Goal: Transaction & Acquisition: Purchase product/service

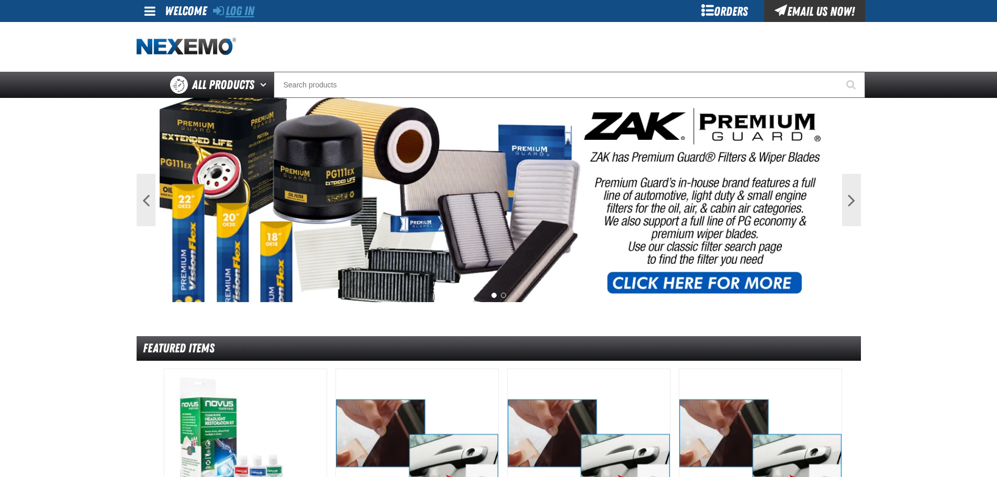
click at [227, 6] on link "Log In" at bounding box center [233, 11] width 41 height 15
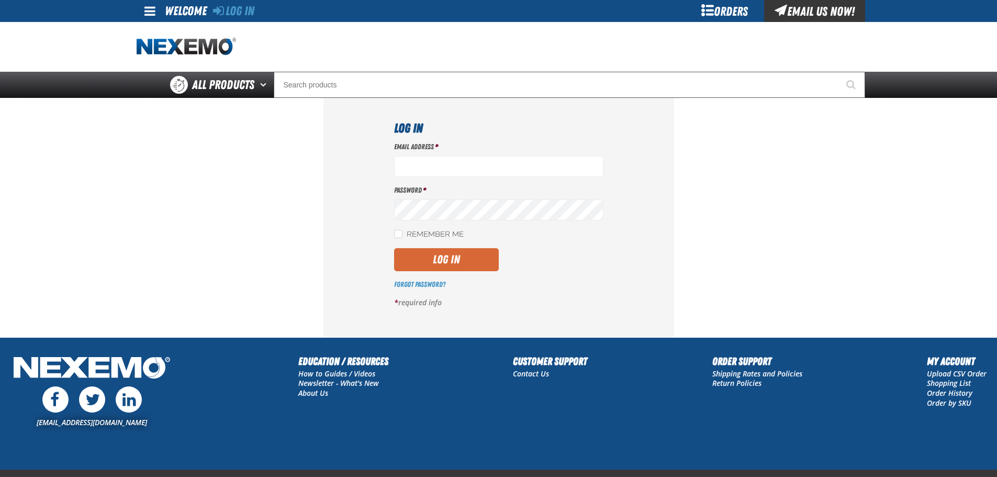
type input "wkowalski@vtaig.com"
click at [467, 265] on button "Log In" at bounding box center [446, 259] width 105 height 23
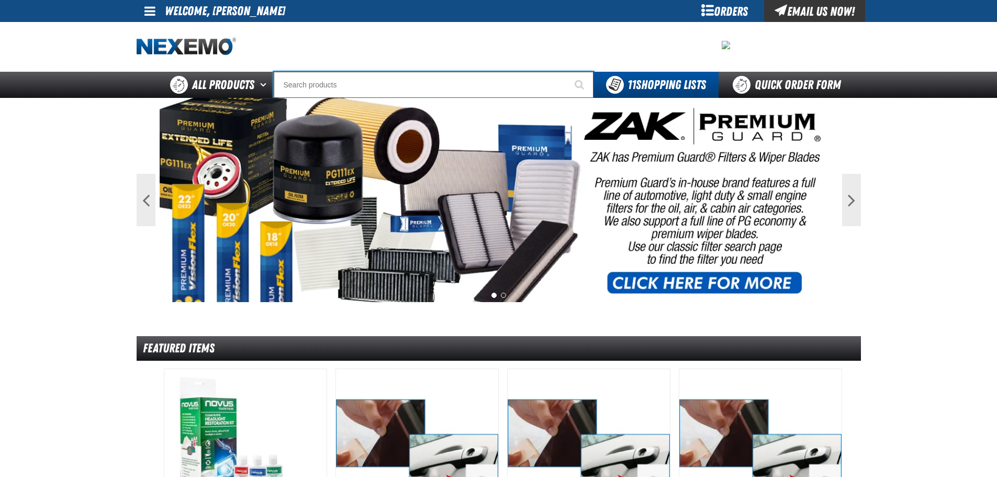
click at [324, 79] on input "Search" at bounding box center [434, 85] width 320 height 26
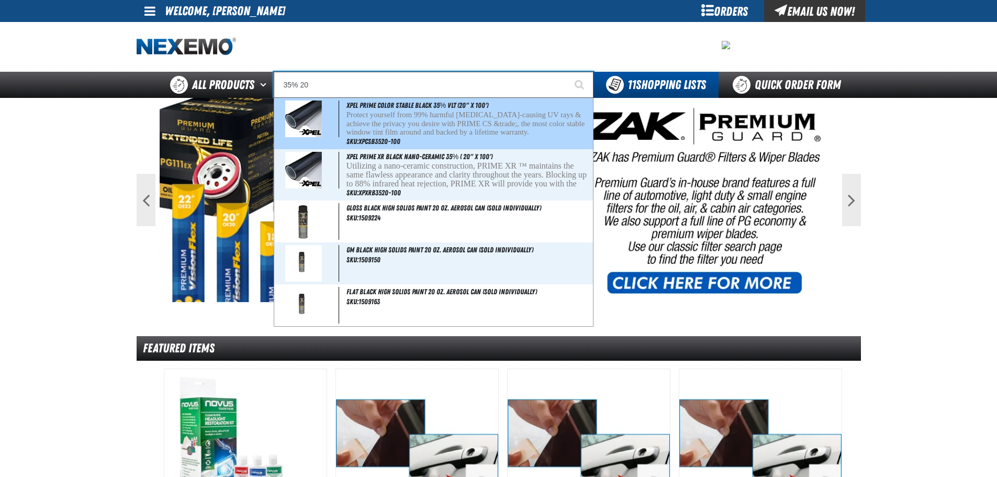
click at [432, 123] on p "Protect yourself from 99% harmful cancer-causing UV rays & achieve the privacy …" at bounding box center [469, 123] width 245 height 26
type input "XPEL PRIME Color Stable Black 35% VLT (20" x 100')"
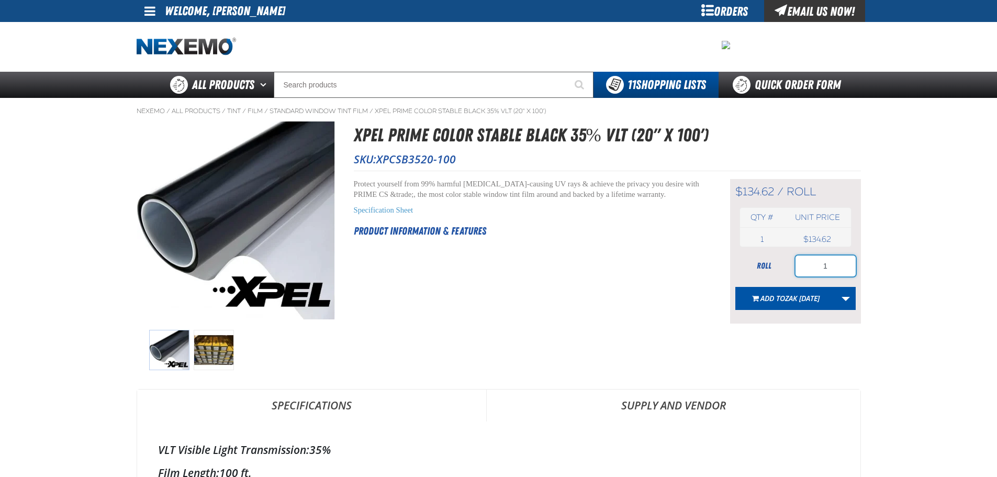
click at [847, 268] on input "1" at bounding box center [826, 266] width 60 height 21
type input "10"
click at [806, 289] on button "Add to Zak 9.10.2025" at bounding box center [786, 298] width 101 height 23
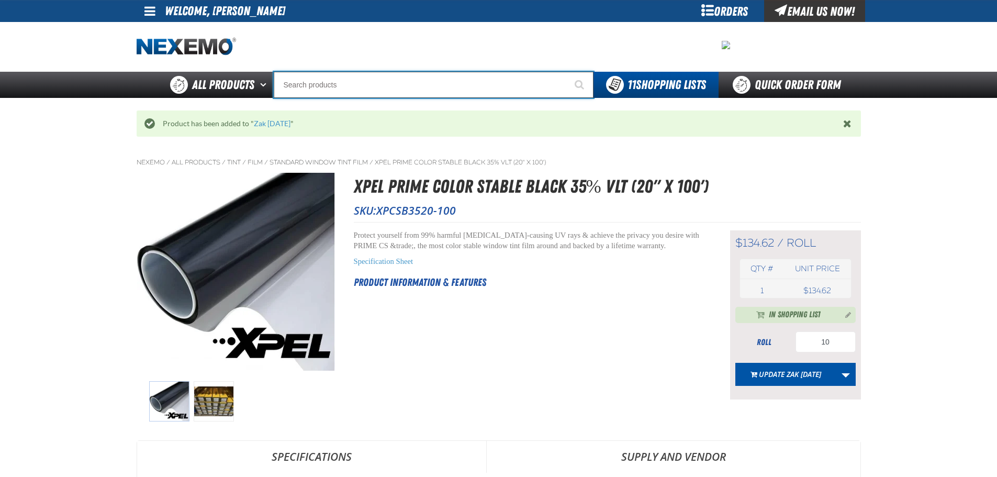
click at [396, 89] on input "Search" at bounding box center [434, 85] width 320 height 26
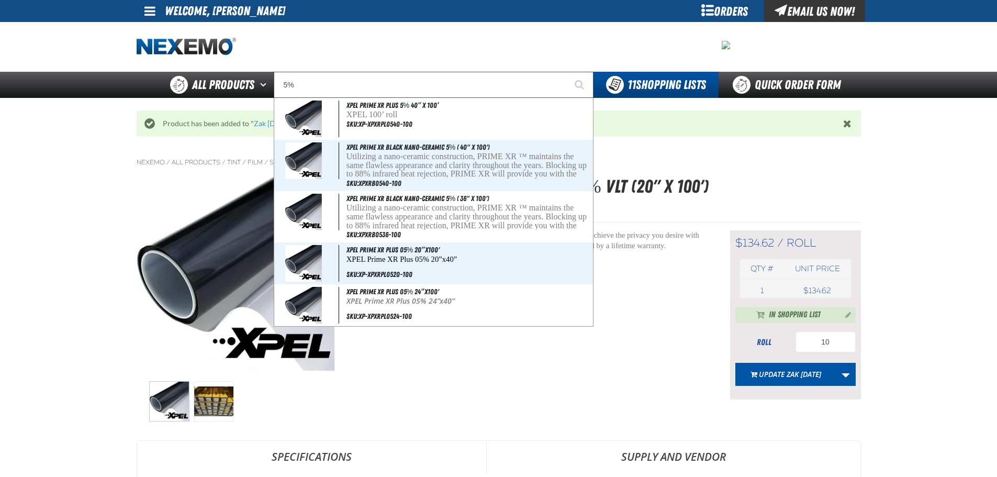
click at [620, 358] on div "Short Description: Protect yourself from 99% harmful cancer-causing UV rays & a…" at bounding box center [529, 314] width 350 height 169
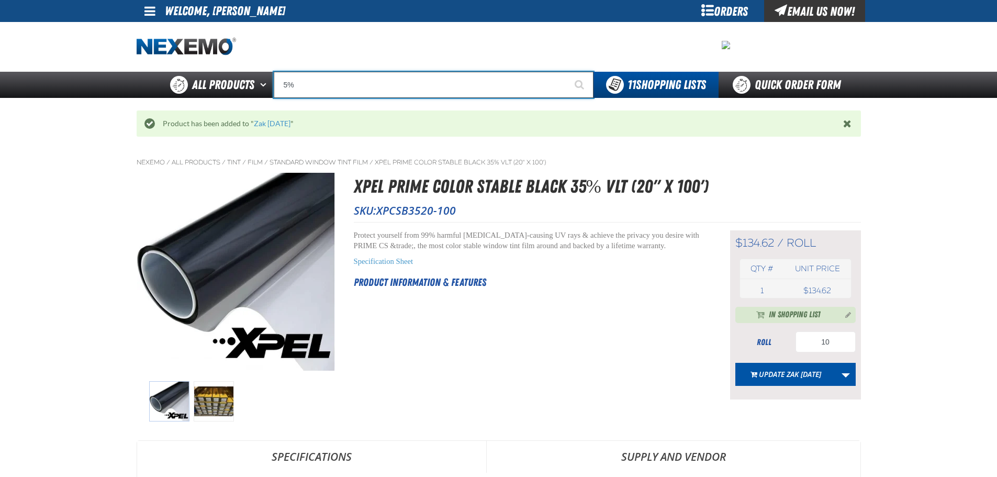
click at [422, 83] on input "5%" at bounding box center [434, 85] width 320 height 26
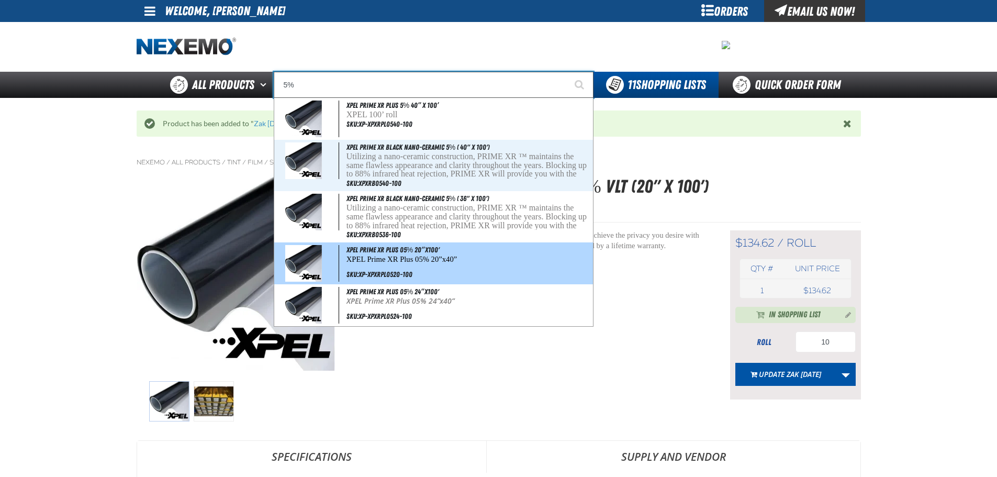
click at [407, 260] on p "XPEL Prime XR Plus 05% 20”x40”" at bounding box center [469, 259] width 245 height 9
type input "XPEL Prime XR Plus 05% 20”x100'"
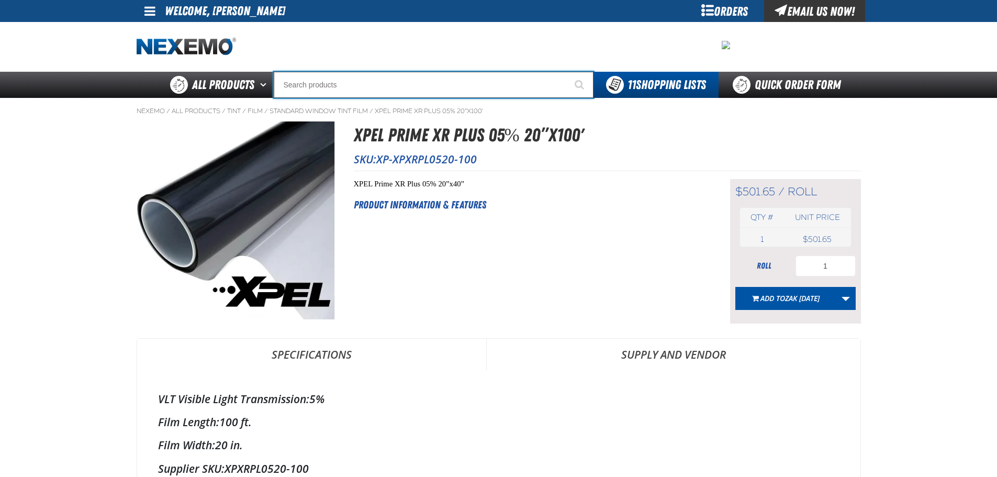
click at [418, 84] on input "Search" at bounding box center [434, 85] width 320 height 26
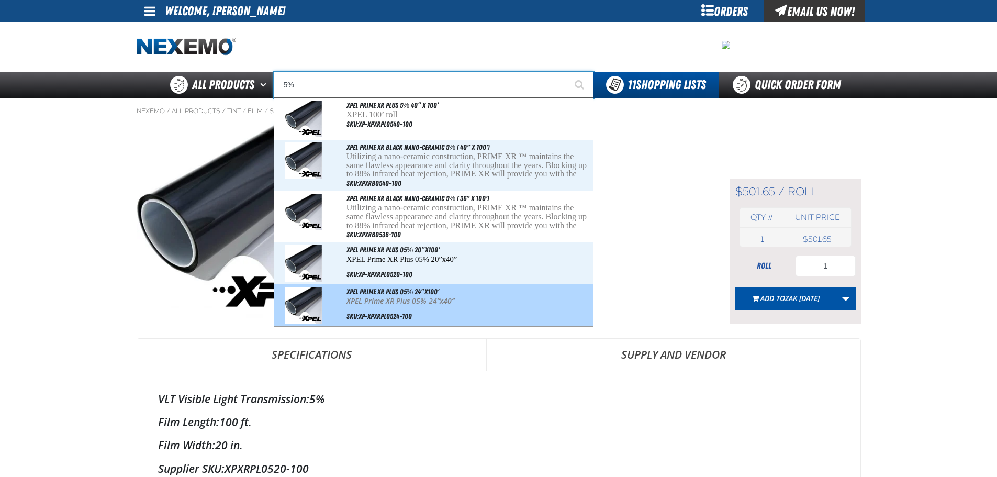
click at [453, 301] on p "XPEL Prime XR Plus 05% 24”x40”" at bounding box center [469, 301] width 245 height 9
type input "XPEL Prime XR Plus 05% 24”x100'"
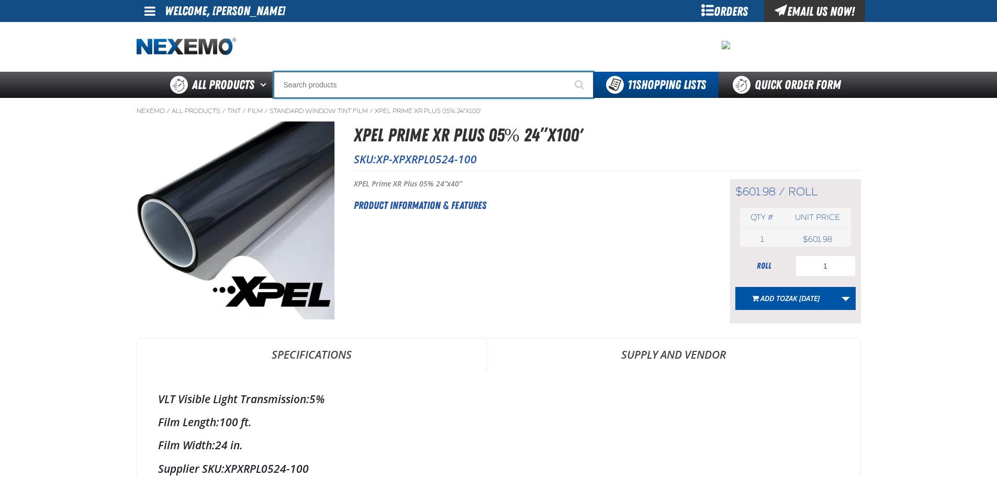
click at [400, 96] on input "Search" at bounding box center [434, 85] width 320 height 26
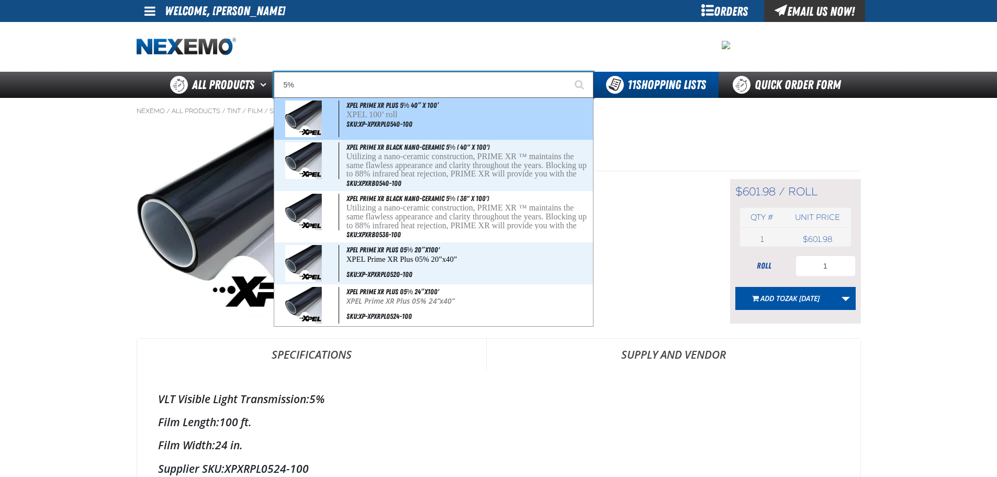
click at [417, 114] on p "XPEL 100’ roll" at bounding box center [469, 114] width 245 height 9
type input "XPEL PRIME XR PLUS 5% 40” x 100’"
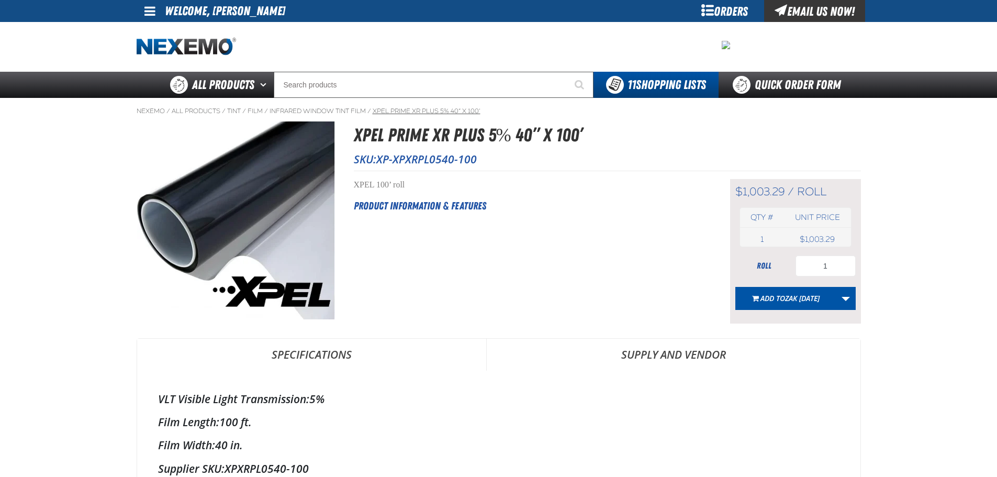
drag, startPoint x: 0, startPoint y: 0, endPoint x: 417, endPoint y: 114, distance: 432.1
click at [417, 114] on link "XPEL PRIME XR PLUS 5% 40” x 100’" at bounding box center [427, 111] width 108 height 8
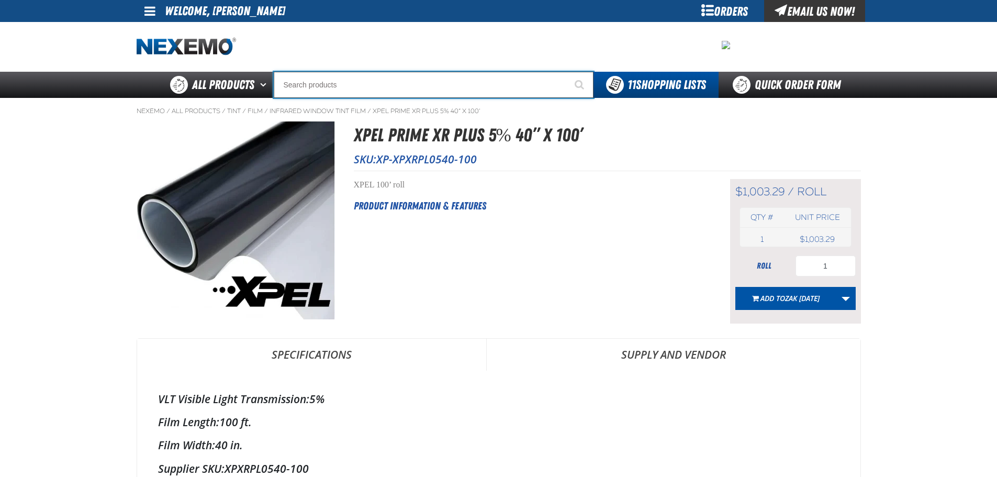
click at [415, 85] on input "Search" at bounding box center [434, 85] width 320 height 26
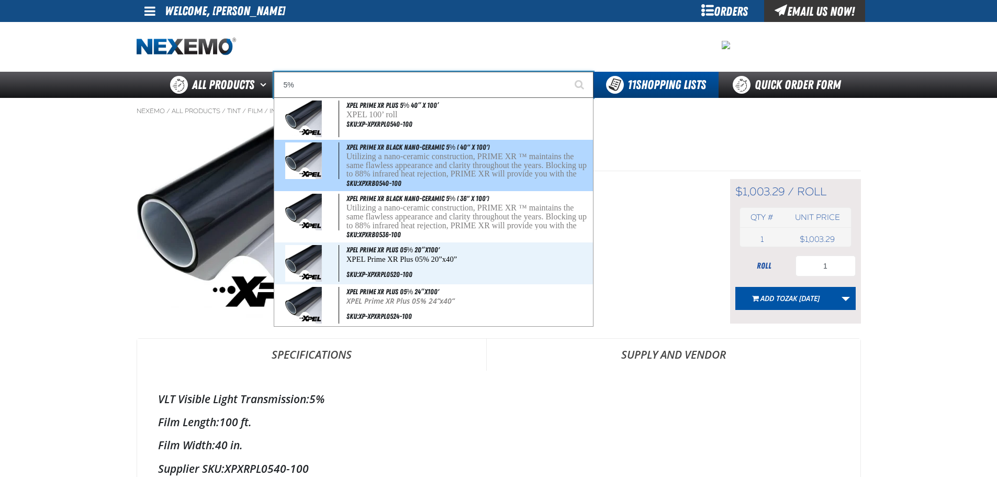
click at [429, 154] on p "Utilizing a nano-ceramic construction, PRIME XR ™ maintains the same flawless a…" at bounding box center [469, 174] width 245 height 44
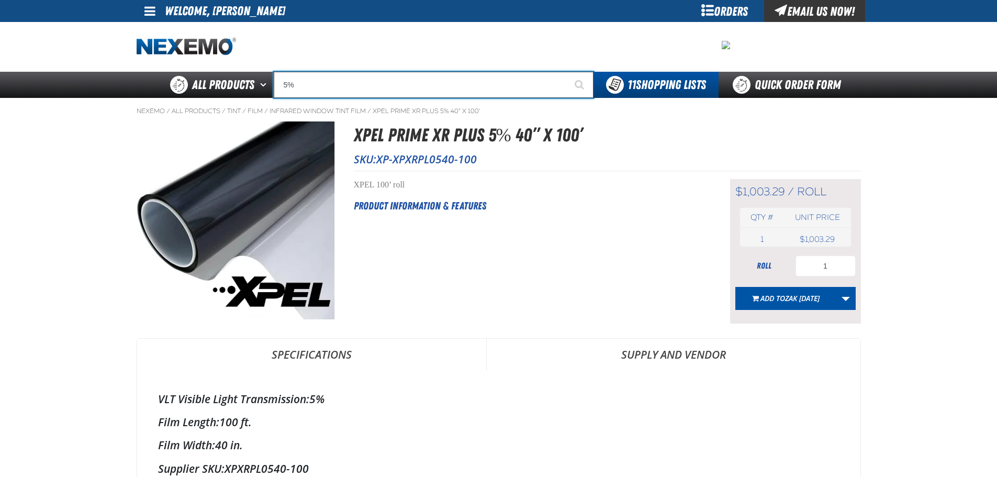
type input "XPEL PRIME XR Black Nano-Ceramic 5% ( 40" x 100')"
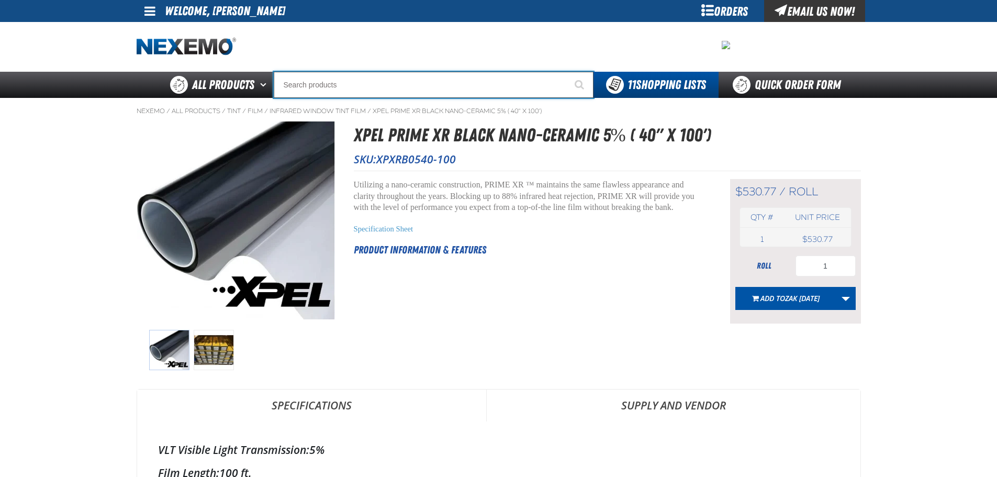
click at [396, 94] on input "Search" at bounding box center [434, 85] width 320 height 26
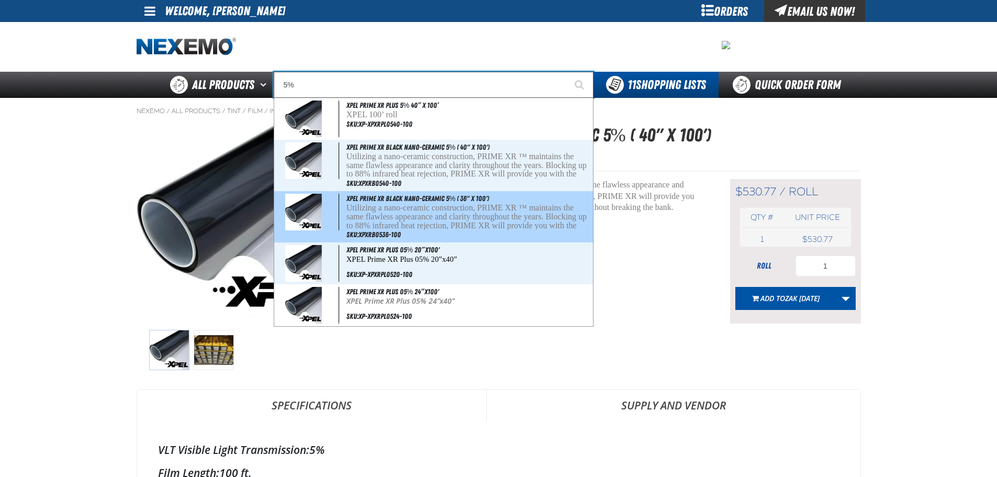
click at [418, 197] on span "XPEL PRIME XR Black Nano-Ceramic 5% ( 36" x 100')" at bounding box center [418, 198] width 142 height 8
type input "XPEL PRIME XR Black Nano-Ceramic 5% ( 36" x 100')"
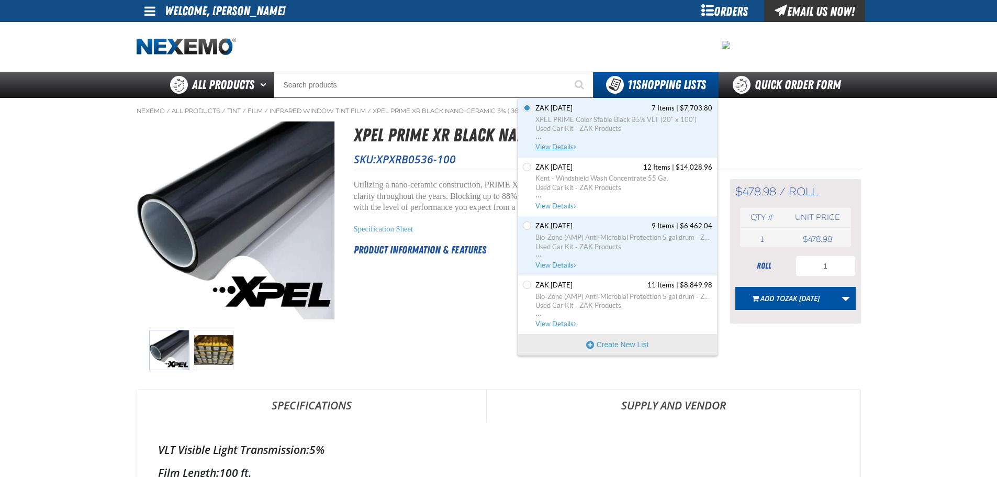
click at [556, 137] on span "..." at bounding box center [624, 136] width 177 height 4
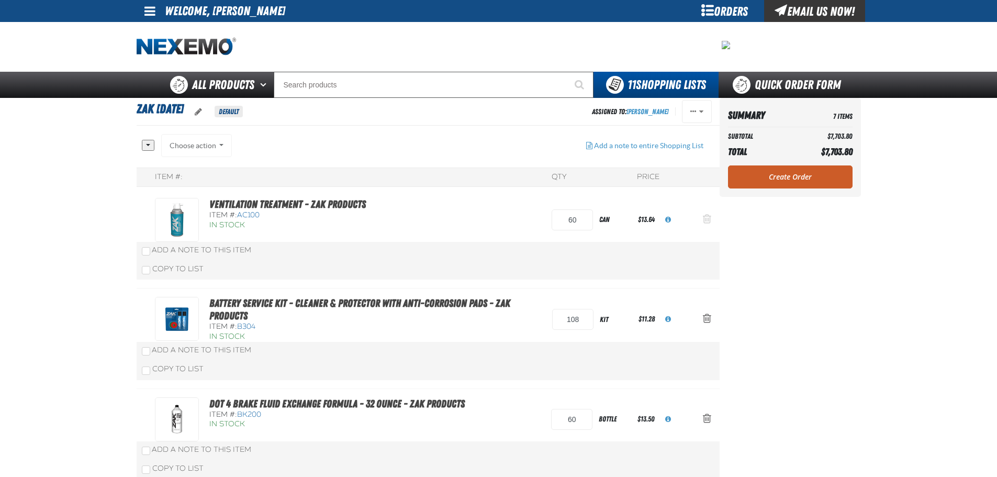
click at [703, 220] on span "Action Remove Ventilation Treatment - ZAK Products from Zak 9.10.2025" at bounding box center [707, 219] width 8 height 10
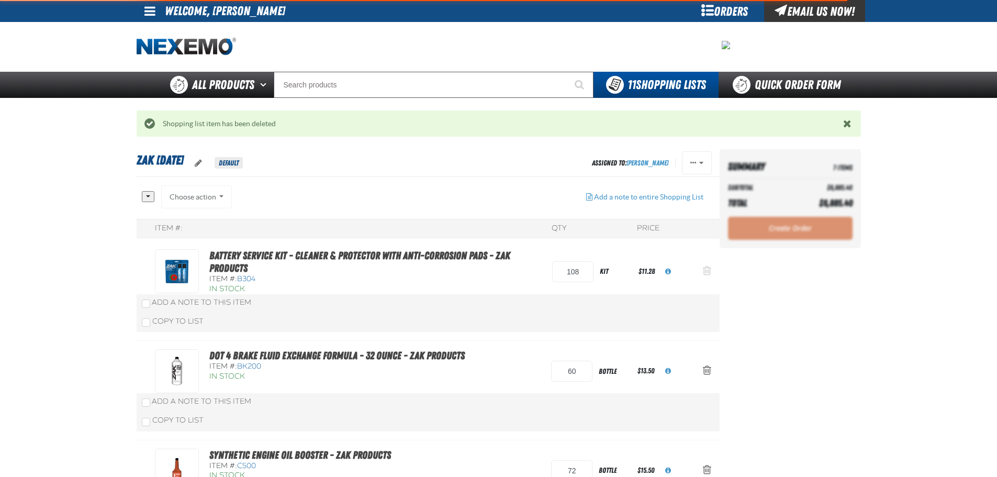
click at [705, 268] on span "Action Remove Battery Service Kit - Cleaner &amp; Protector with Anti-Corrosion…" at bounding box center [707, 270] width 8 height 10
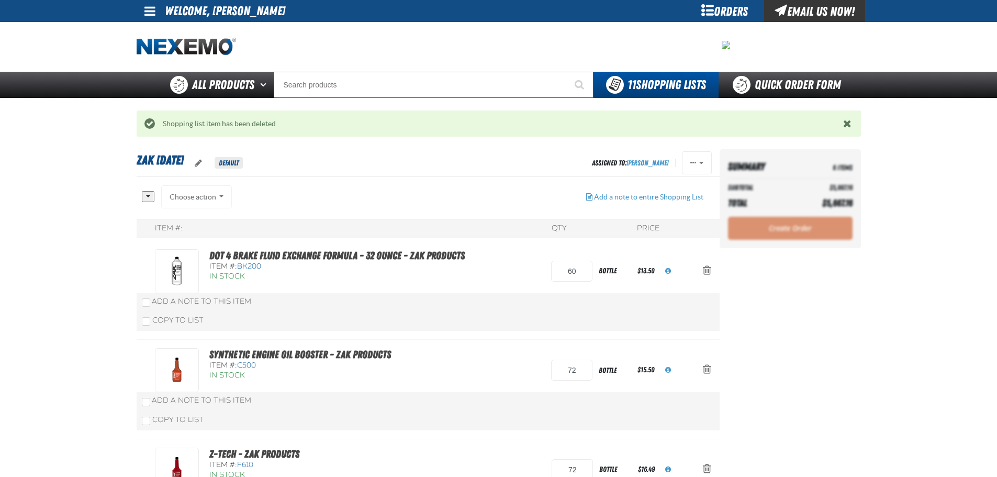
click at [705, 268] on span "Action Remove DOT 4 Brake Fluid Exchange Formula - 32 Ounce - ZAK Products from…" at bounding box center [707, 270] width 8 height 10
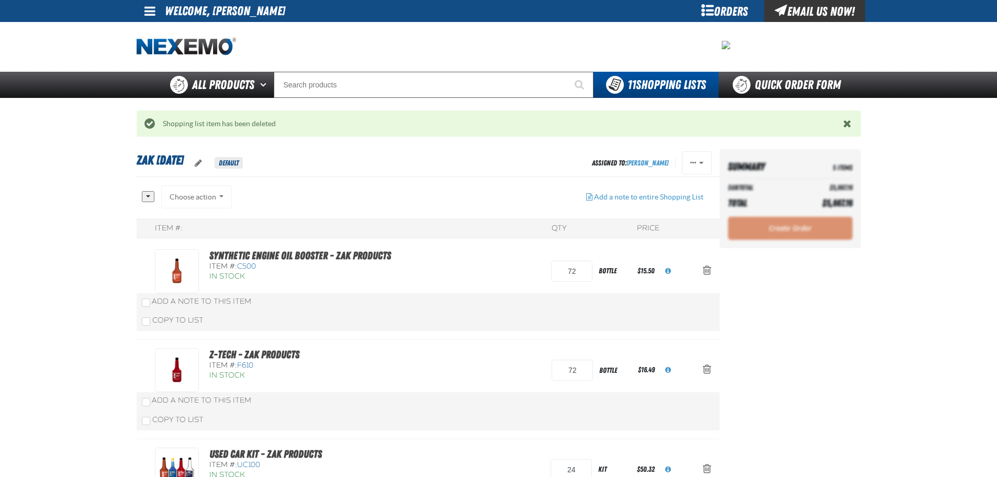
click at [705, 268] on span "Action Remove Synthetic Engine Oil Booster - ZAK Products from Zak 9.10.2025" at bounding box center [707, 270] width 8 height 10
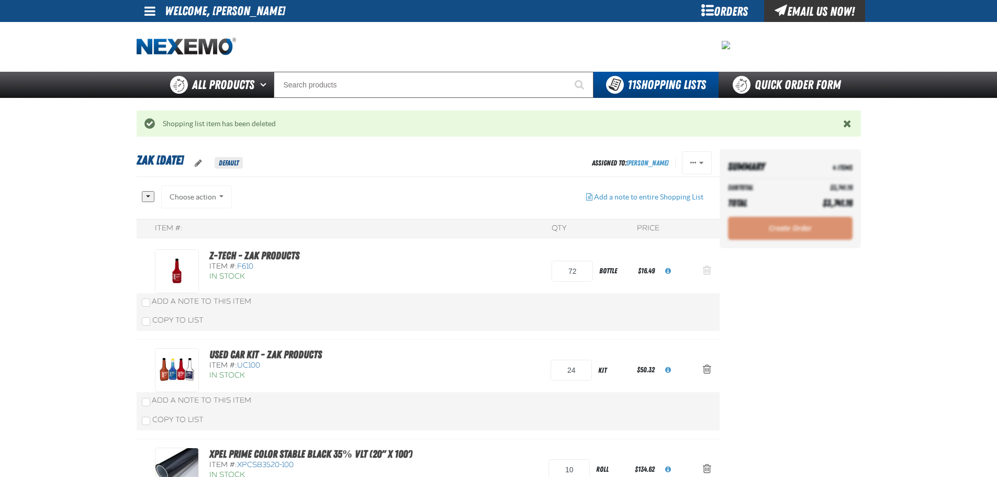
click at [708, 269] on span "Action Remove Z-Tech - ZAK Products from Zak 9.10.2025" at bounding box center [707, 270] width 8 height 10
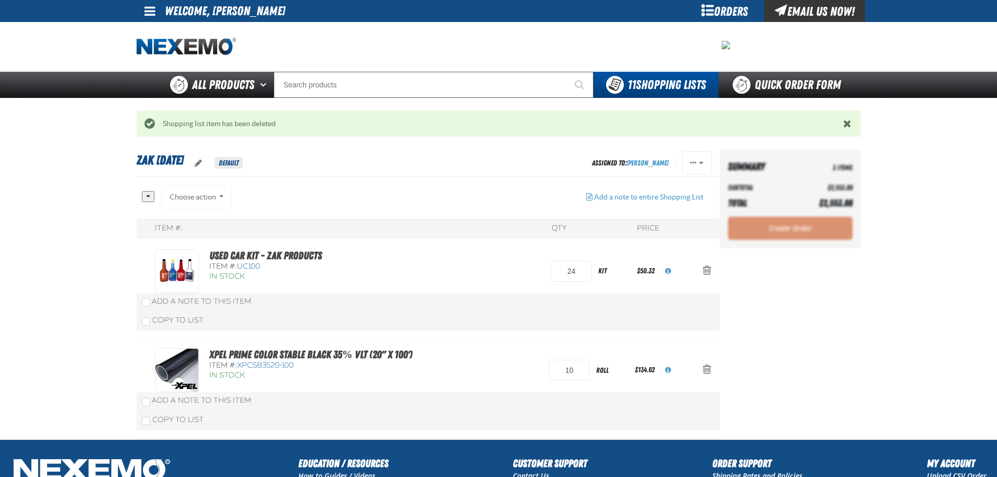
click at [708, 269] on span "Action Remove Used Car Kit - ZAK Products from Zak 9.10.2025" at bounding box center [707, 270] width 8 height 10
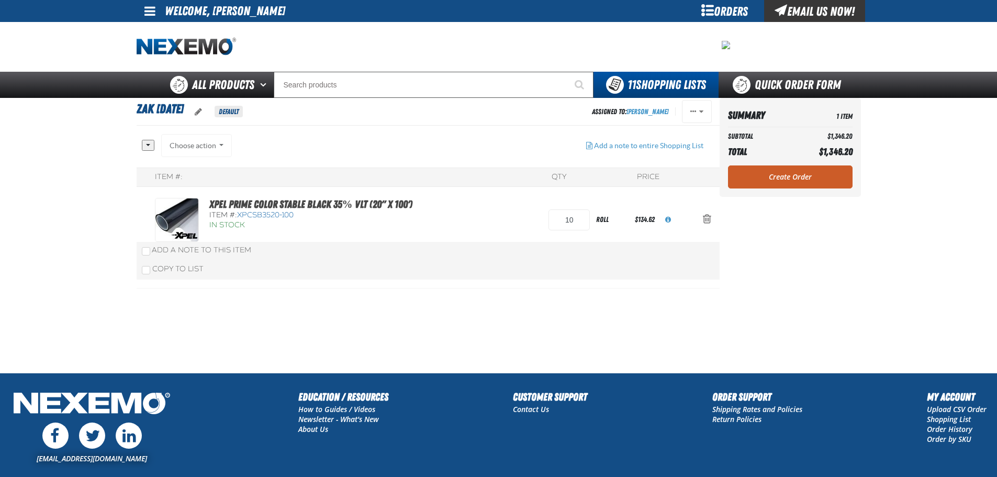
click at [780, 175] on link "Create Order" at bounding box center [790, 176] width 125 height 23
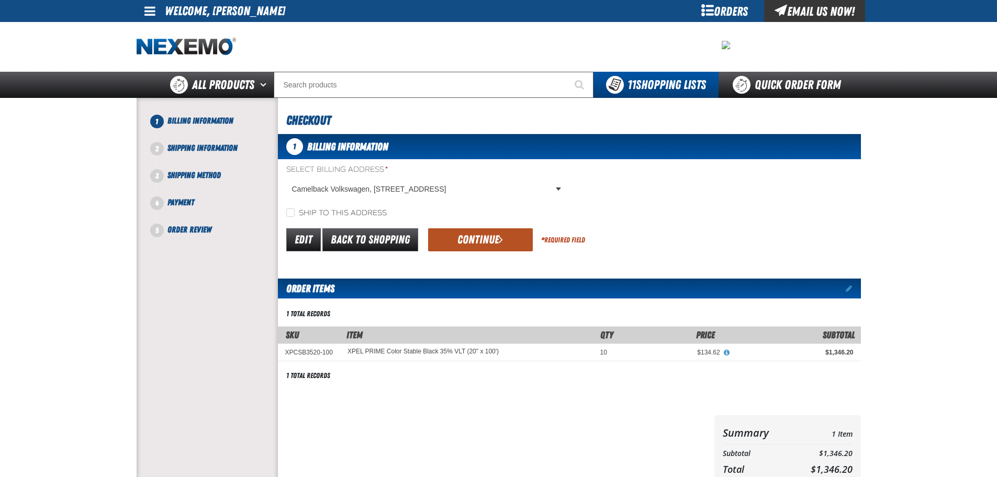
click at [503, 238] on button "Continue" at bounding box center [480, 239] width 105 height 23
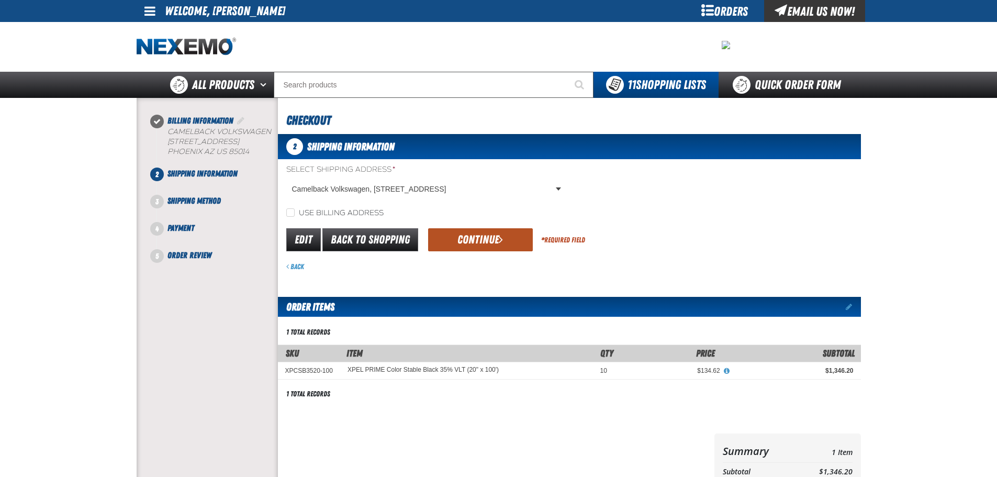
click at [507, 242] on button "Continue" at bounding box center [480, 239] width 105 height 23
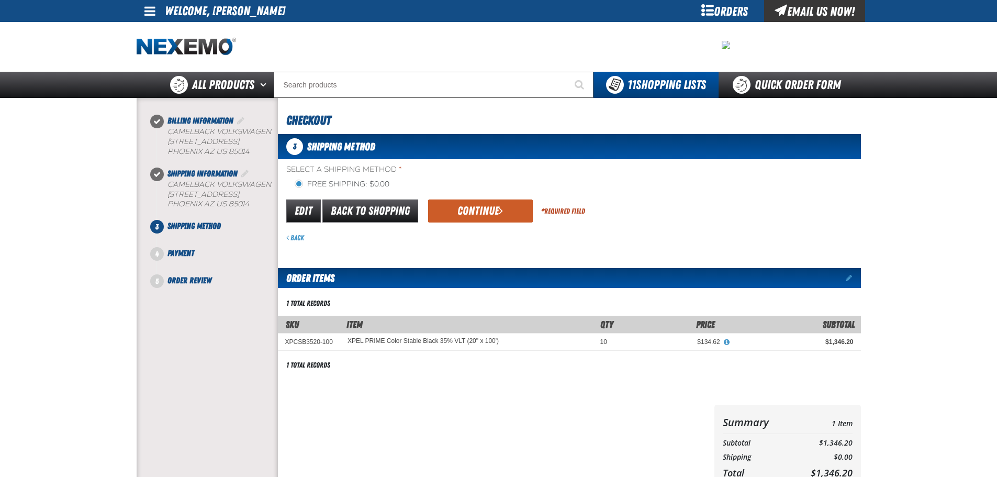
click at [486, 226] on form "flat_rate_2 primary Edit Back to Shopping Continue * Required Field Back" at bounding box center [569, 220] width 583 height 45
click at [483, 212] on button "Continue" at bounding box center [480, 210] width 105 height 23
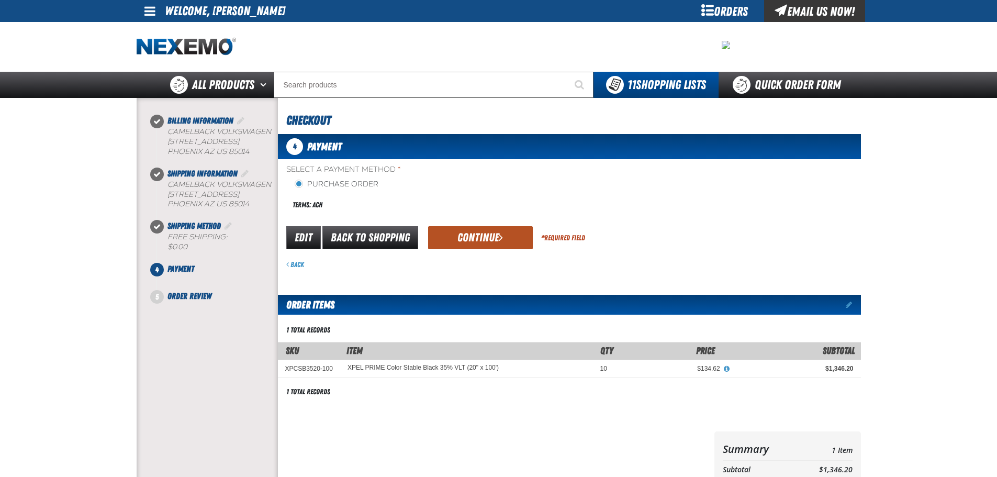
click at [466, 234] on button "Continue" at bounding box center [480, 237] width 105 height 23
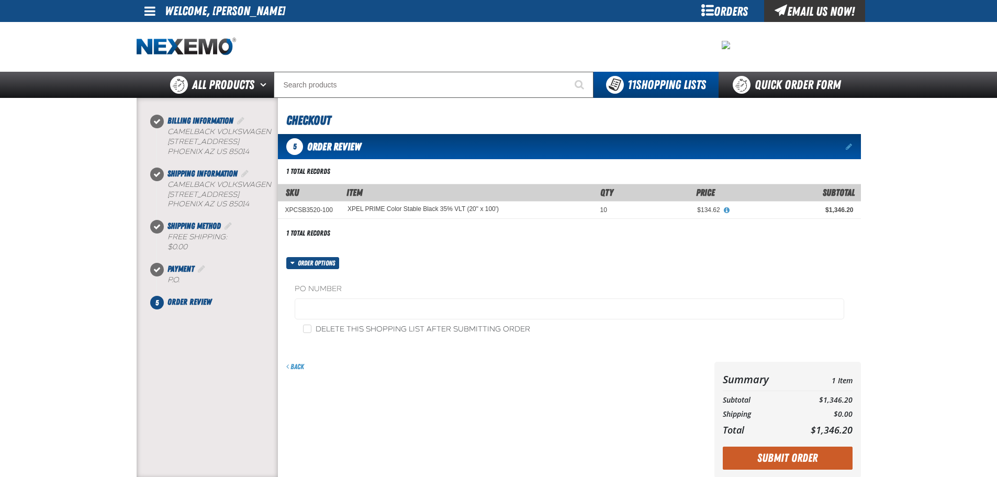
click at [441, 333] on label "Delete this shopping list after submitting order" at bounding box center [416, 330] width 227 height 10
click at [312, 333] on input "Delete this shopping list after submitting order" at bounding box center [307, 329] width 8 height 8
checkbox input "true"
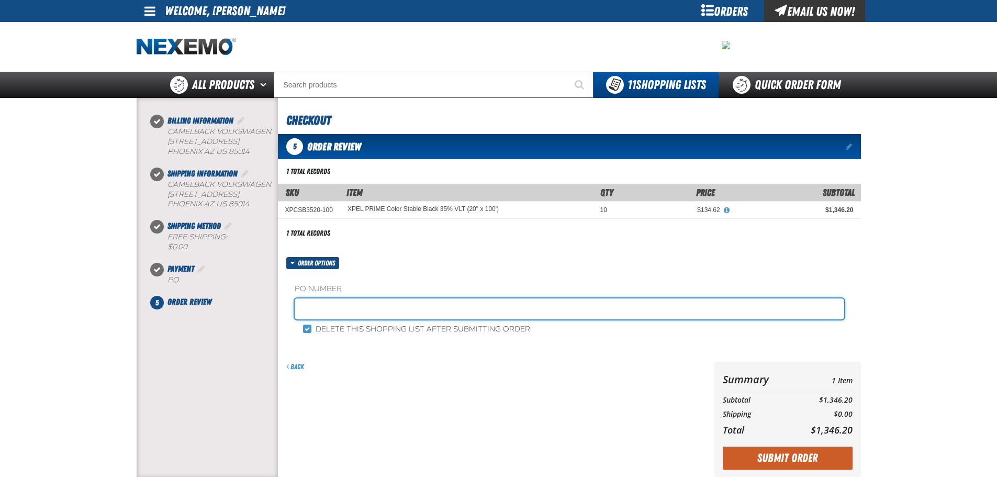
click at [403, 312] on input "text" at bounding box center [570, 308] width 550 height 21
paste input "397259"
type input "397259WK"
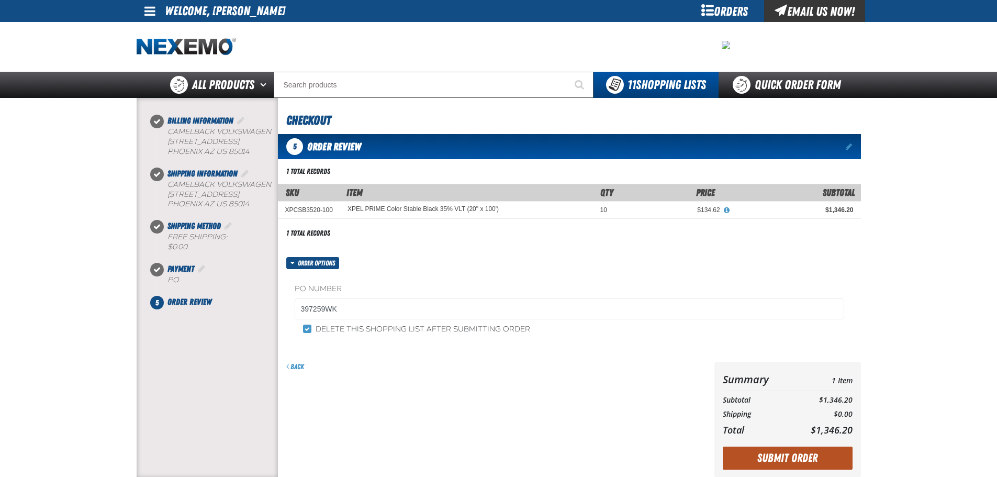
click at [760, 468] on button "Submit Order" at bounding box center [788, 458] width 130 height 23
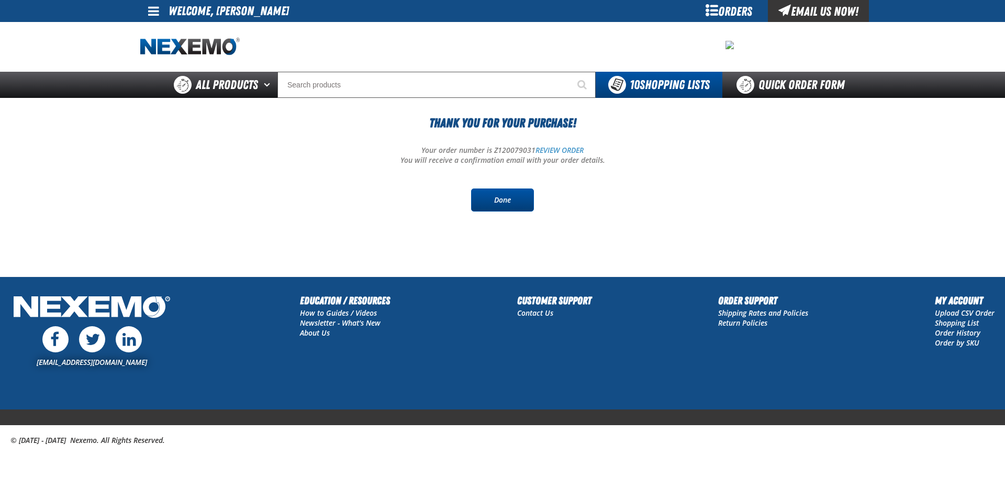
click at [513, 205] on link "Done" at bounding box center [502, 200] width 63 height 23
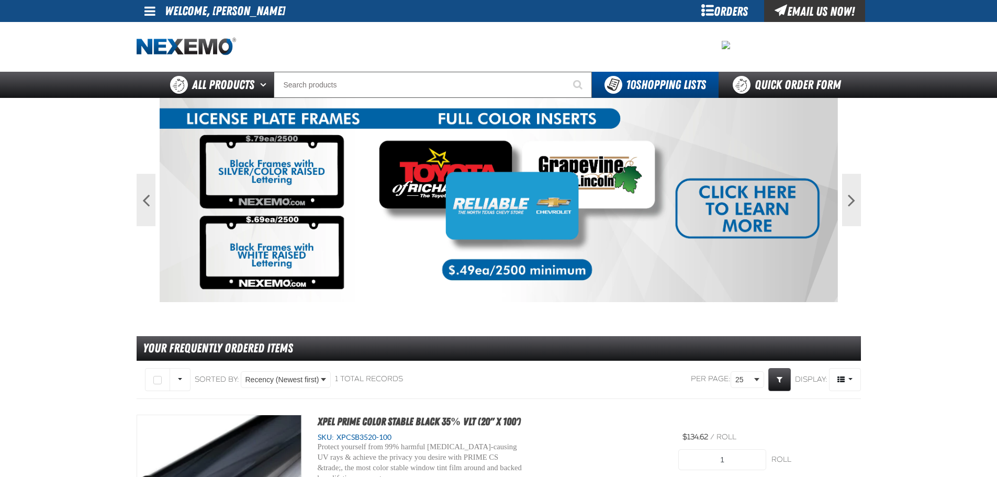
click at [103, 235] on main "Previous Next 1 2 Your Frequently Ordered Items" at bounding box center [498, 370] width 997 height 544
click at [924, 301] on main "Previous Next 1 2 Your Frequently Ordered Items" at bounding box center [498, 370] width 997 height 544
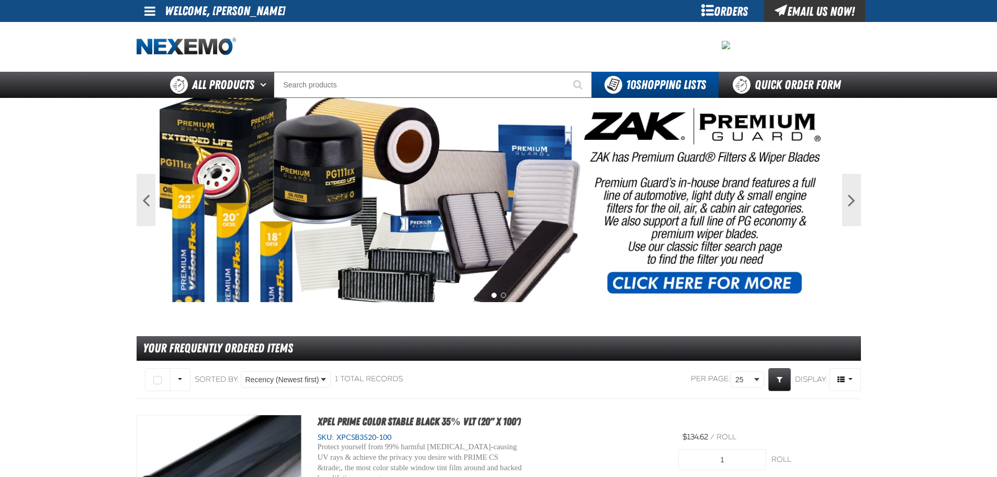
click at [937, 262] on main "Previous Next 1 2 Your Frequently Ordered Items" at bounding box center [498, 370] width 997 height 544
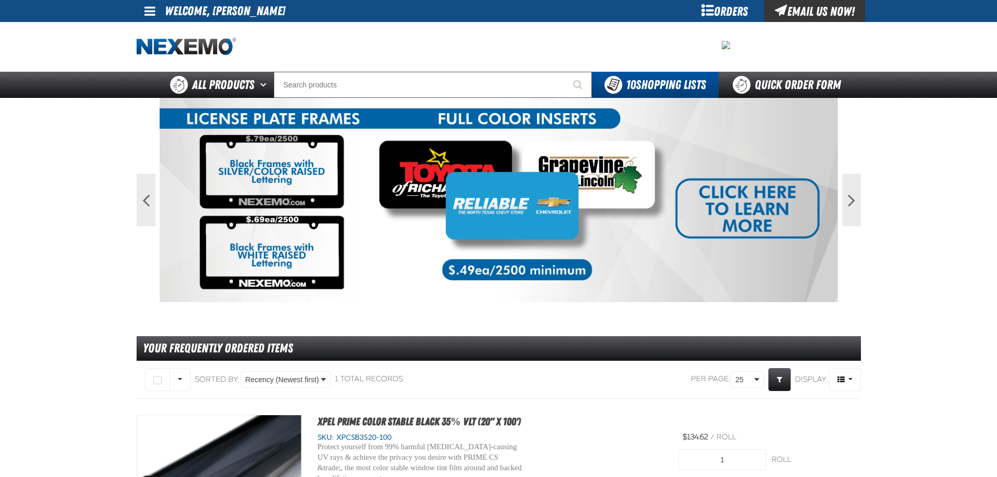
click at [934, 273] on main "Previous Next 1 2 Your Frequently Ordered Items" at bounding box center [498, 370] width 997 height 544
click at [949, 283] on main "Previous Next 1 2 Your Frequently Ordered Items" at bounding box center [498, 370] width 997 height 544
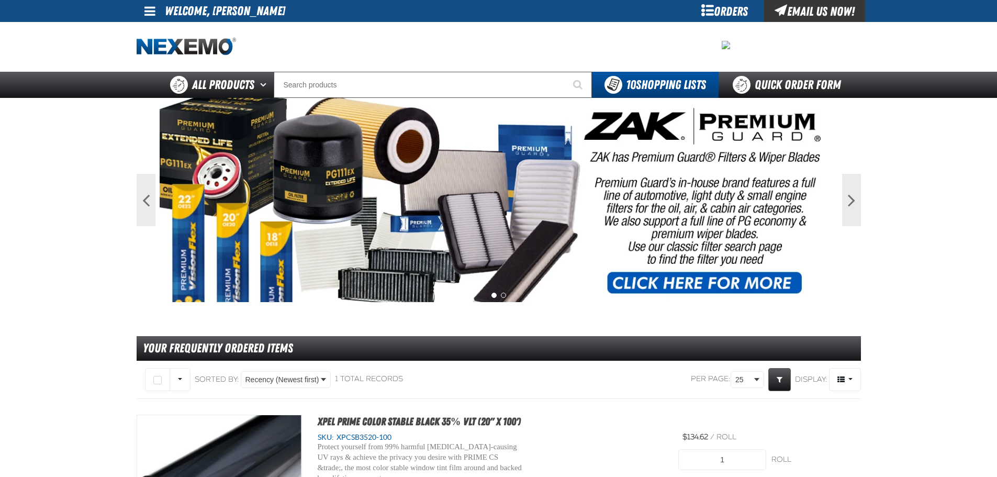
click at [890, 279] on main "Previous Next 1 2 Your Frequently Ordered Items" at bounding box center [498, 370] width 997 height 544
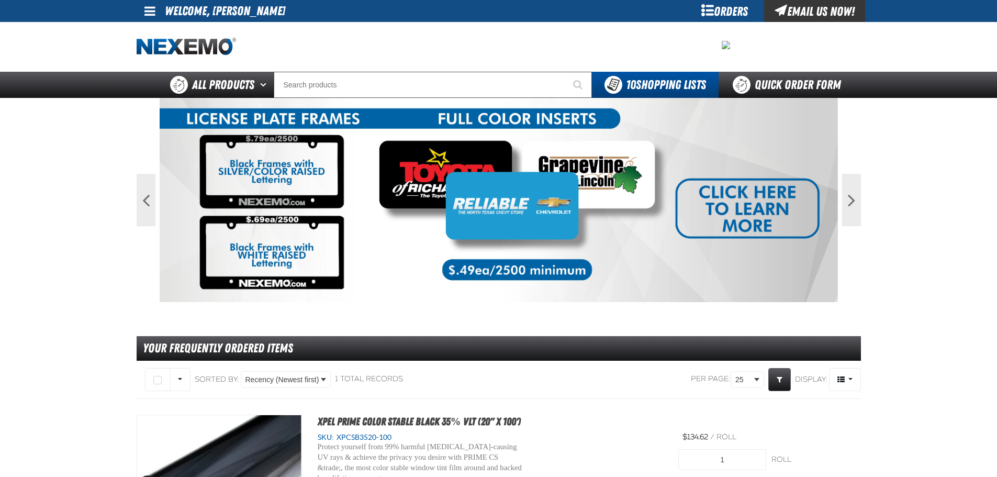
drag, startPoint x: 967, startPoint y: 220, endPoint x: 936, endPoint y: 218, distance: 31.0
click at [965, 220] on main "Previous Next 1 2 Your Frequently Ordered Items" at bounding box center [498, 370] width 997 height 544
